Goal: Information Seeking & Learning: Find specific fact

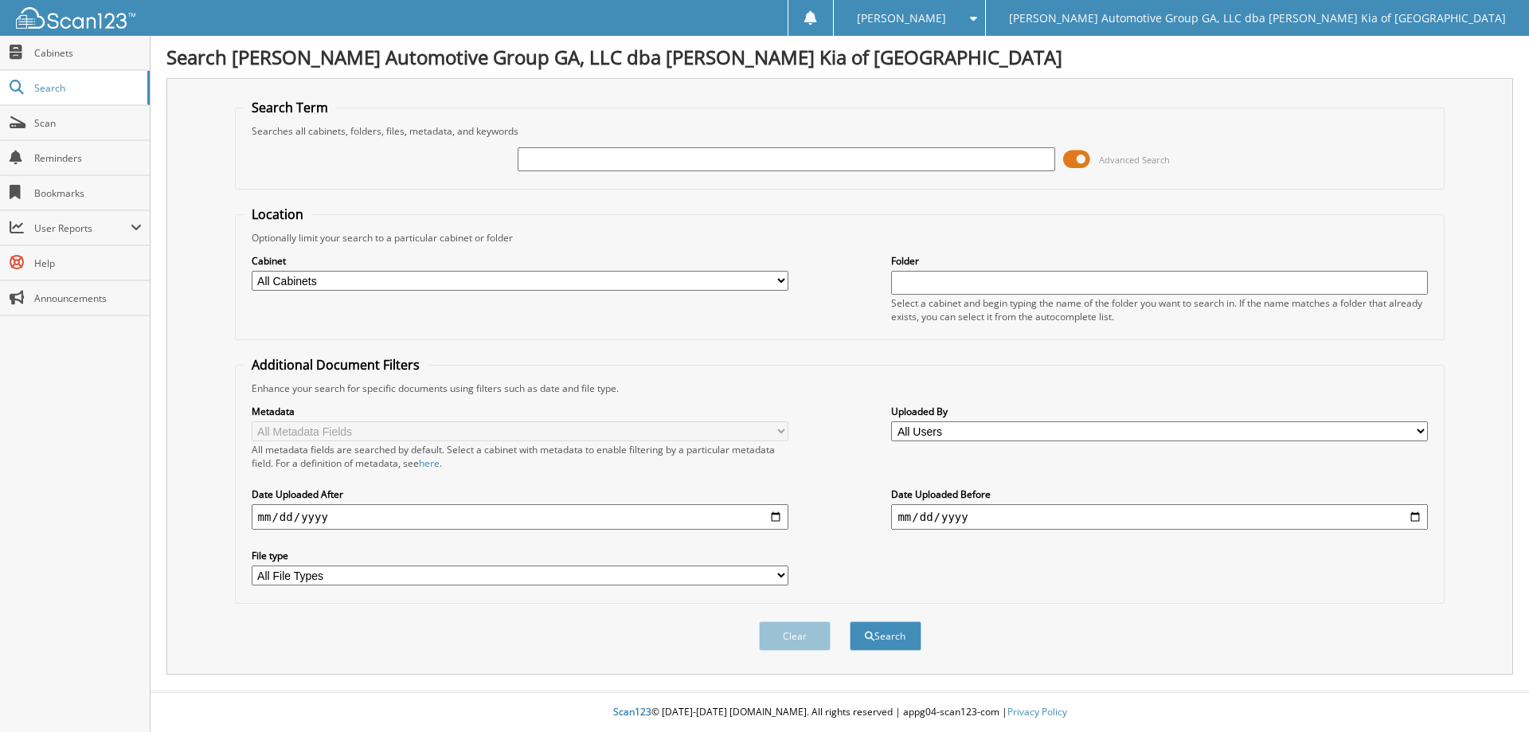
click at [544, 157] on input "text" at bounding box center [786, 159] width 537 height 24
type input "405168"
click at [896, 635] on button "Search" at bounding box center [886, 635] width 72 height 29
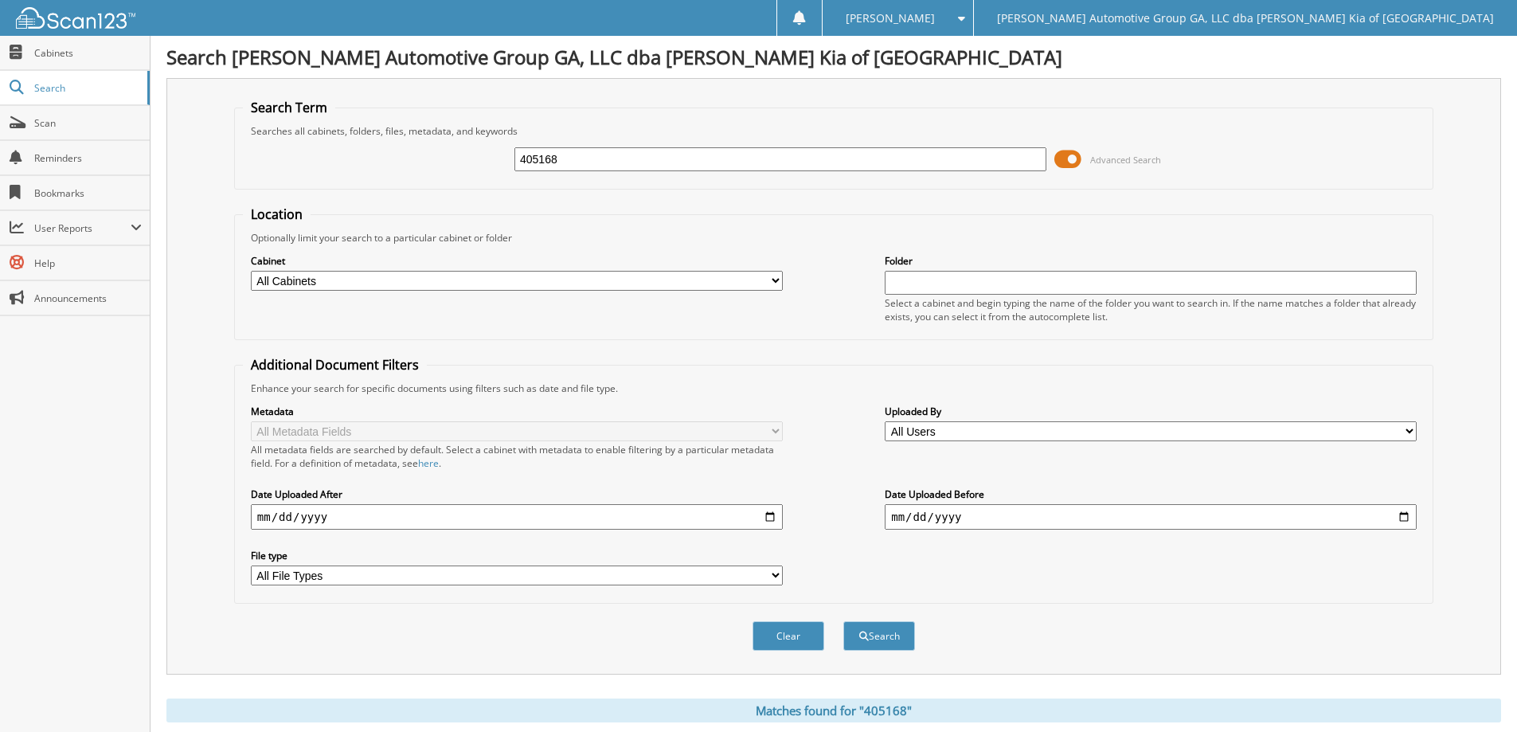
drag, startPoint x: 507, startPoint y: 162, endPoint x: 461, endPoint y: 158, distance: 46.4
click at [481, 161] on div "405168 Advanced Search" at bounding box center [834, 159] width 1182 height 43
paste input "Jan Gruppelaar"
type input "Jan Gruppelaar"
click at [887, 629] on button "Search" at bounding box center [879, 635] width 72 height 29
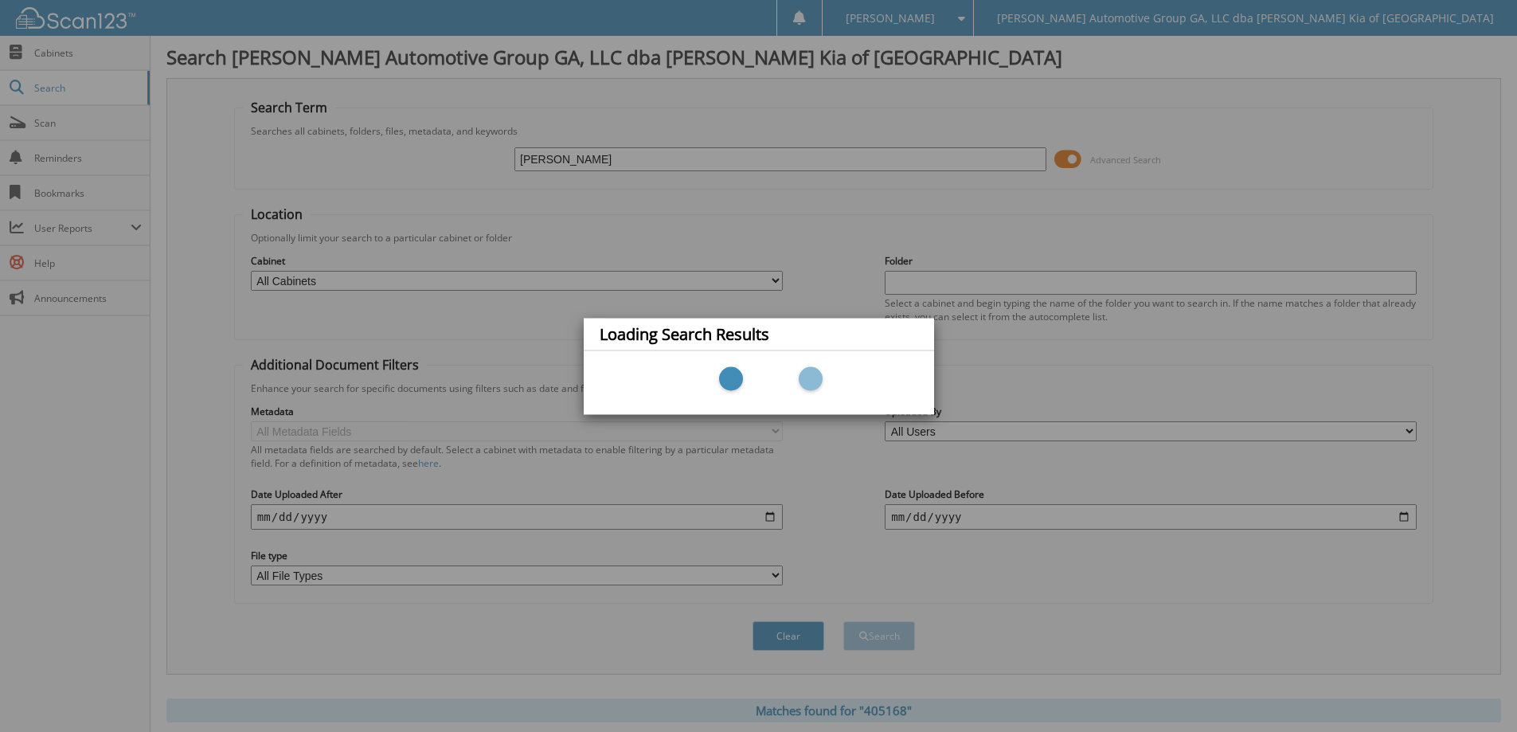
scroll to position [247, 0]
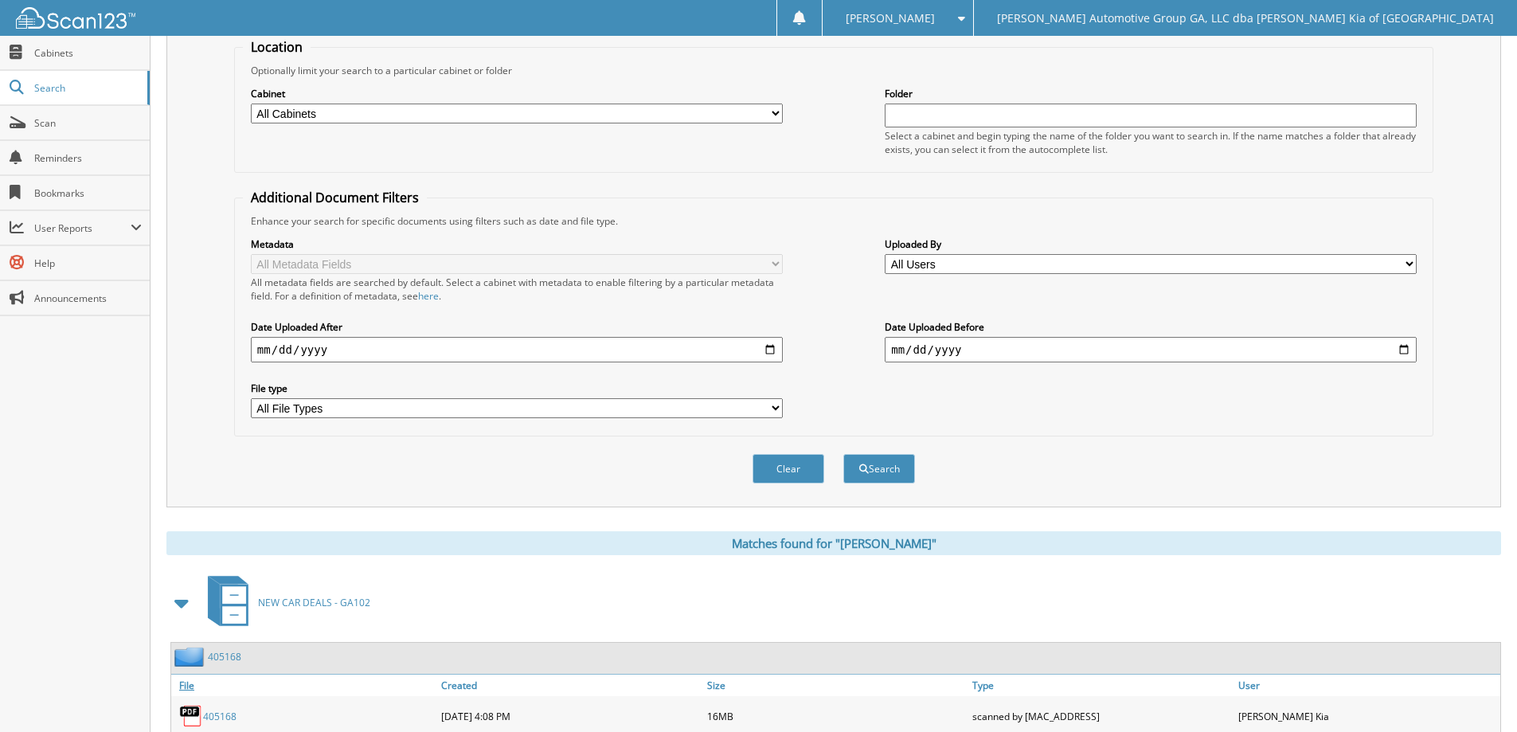
scroll to position [247, 0]
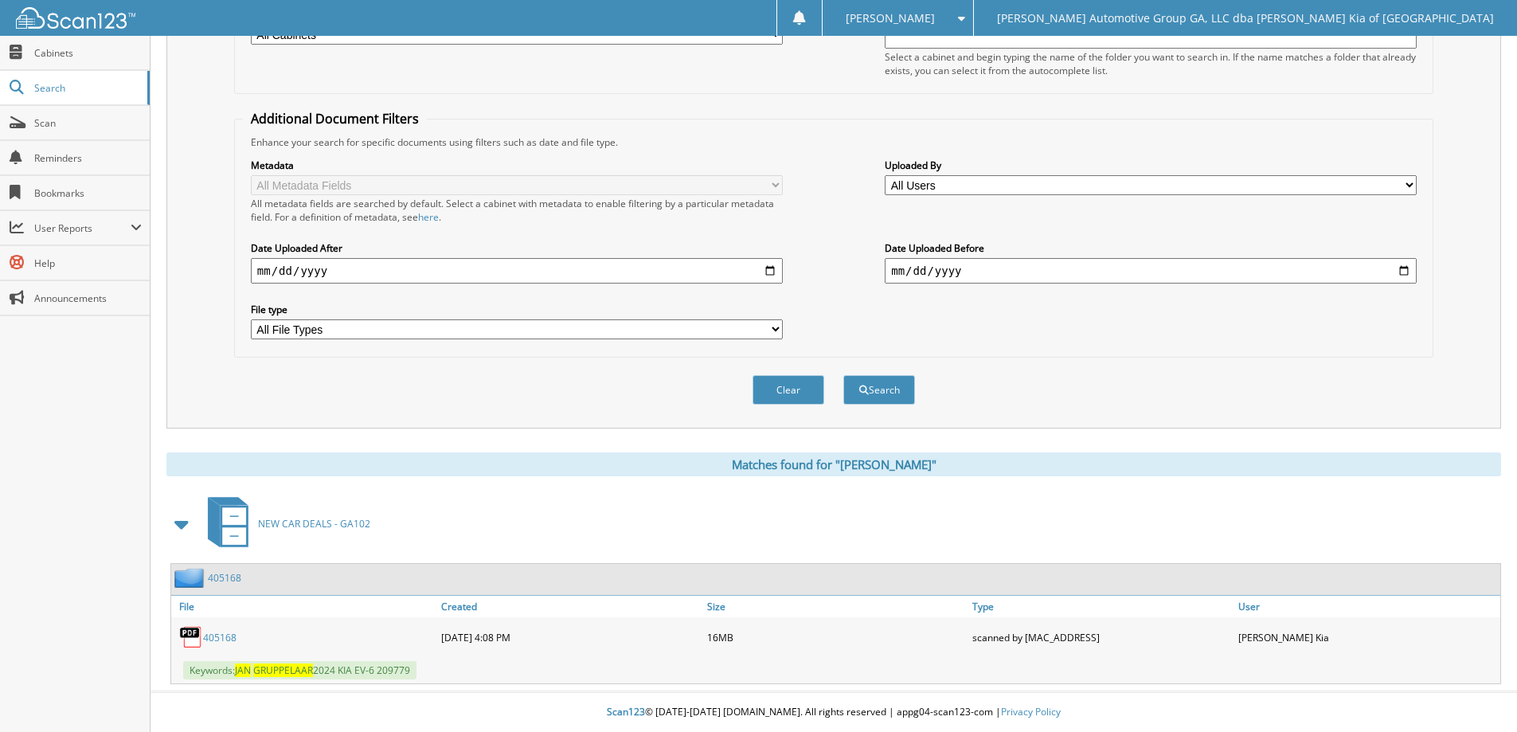
click at [226, 636] on link "405168" at bounding box center [219, 638] width 33 height 14
